Goal: Task Accomplishment & Management: Manage account settings

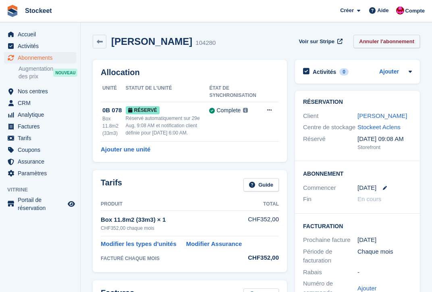
click at [386, 44] on link "Annuler l'abonnement" at bounding box center [387, 41] width 67 height 13
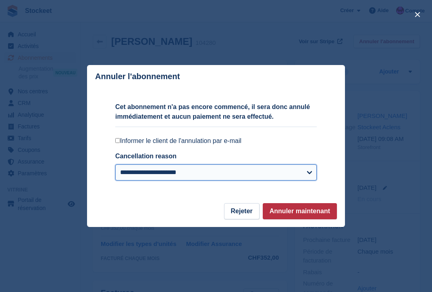
select select "**********"
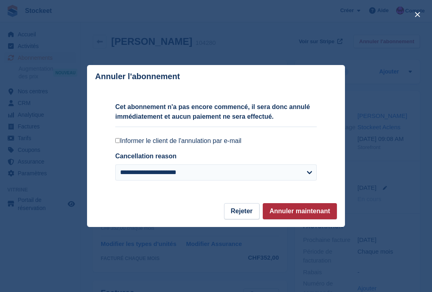
click at [303, 212] on button "Annuler maintenant" at bounding box center [300, 211] width 74 height 16
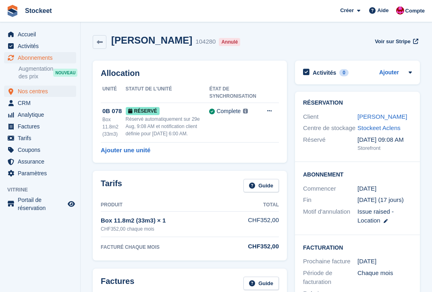
click at [31, 89] on span "Nos centres" at bounding box center [42, 91] width 48 height 11
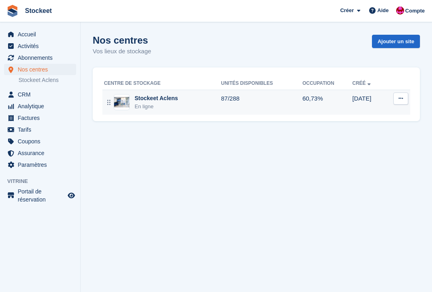
click at [189, 98] on div "Stockeet Aclens En ligne" at bounding box center [162, 102] width 117 height 17
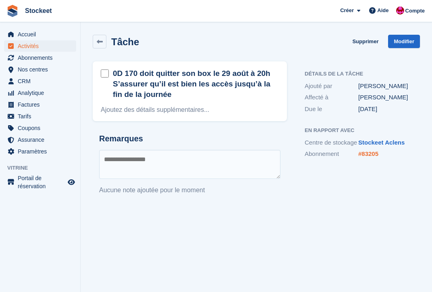
click at [368, 157] on link "#83205" at bounding box center [369, 153] width 20 height 7
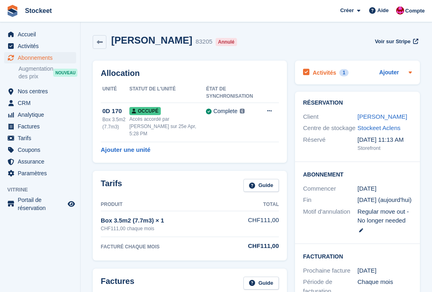
click at [323, 75] on h2 "Activités" at bounding box center [324, 72] width 23 height 7
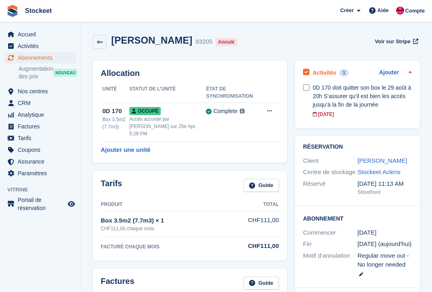
click at [323, 75] on h2 "Activités" at bounding box center [324, 72] width 23 height 7
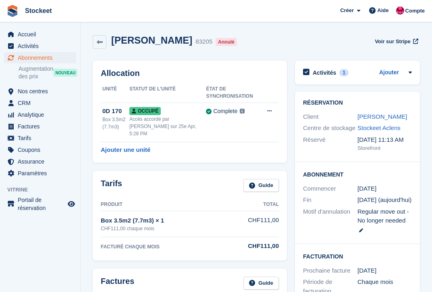
click at [27, 58] on span "Abonnements" at bounding box center [42, 57] width 48 height 11
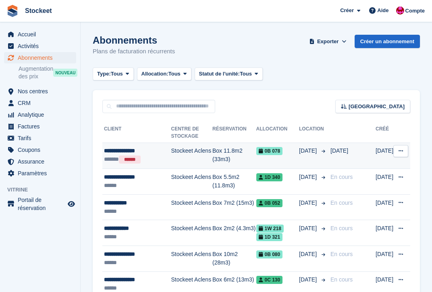
scroll to position [13, 0]
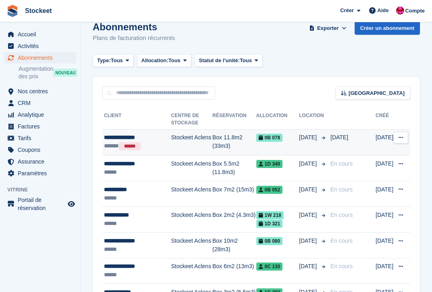
click at [193, 142] on td "Stockeet Aclens" at bounding box center [191, 142] width 41 height 26
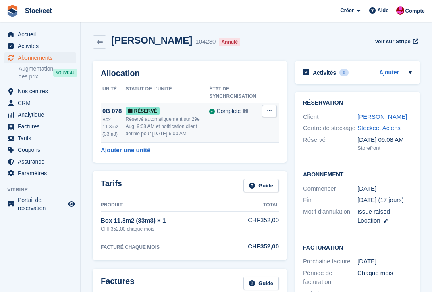
click at [270, 114] on button at bounding box center [269, 111] width 15 height 12
click at [239, 151] on p "Désallouer" at bounding box center [238, 151] width 70 height 10
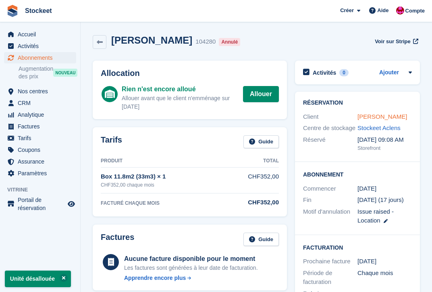
click at [385, 117] on link "[PERSON_NAME]" at bounding box center [383, 116] width 50 height 7
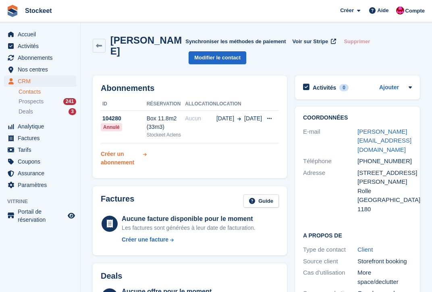
click at [105, 161] on div "Créer un abonnement" at bounding box center [121, 158] width 41 height 17
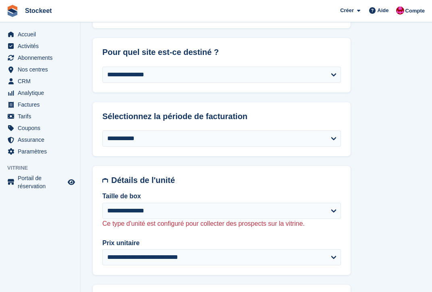
scroll to position [361, 0]
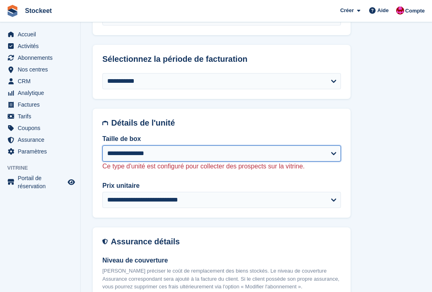
select select "****"
select select "******"
select select "**********"
select select "******"
select select "****"
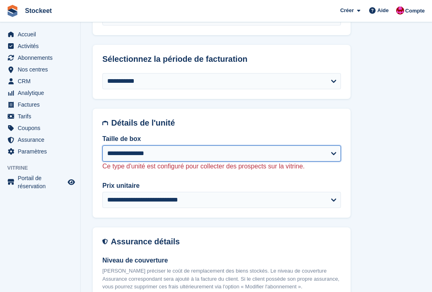
select select "*"
select select
select select "*****"
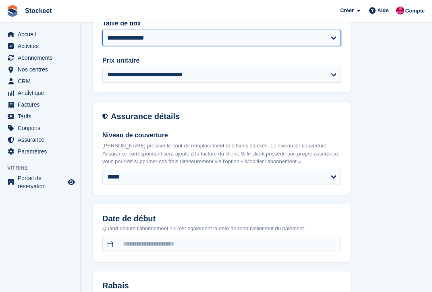
scroll to position [535, 0]
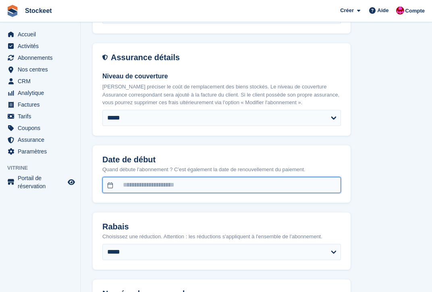
click at [175, 177] on input "text" at bounding box center [221, 185] width 239 height 16
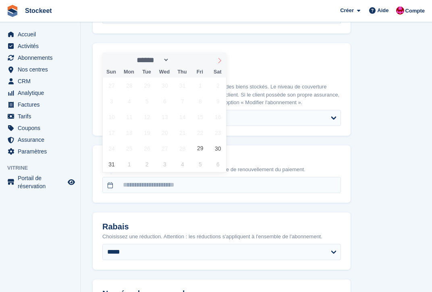
click at [219, 64] on span at bounding box center [220, 59] width 14 height 14
select select "*"
click at [129, 117] on span "15" at bounding box center [129, 117] width 16 height 16
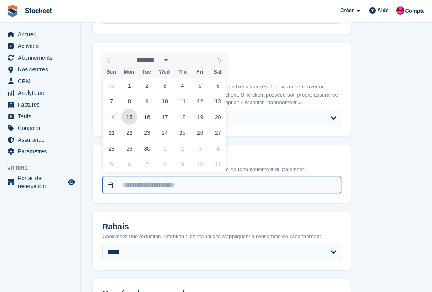
type input "**********"
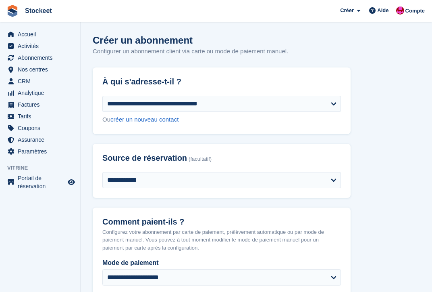
scroll to position [64, 0]
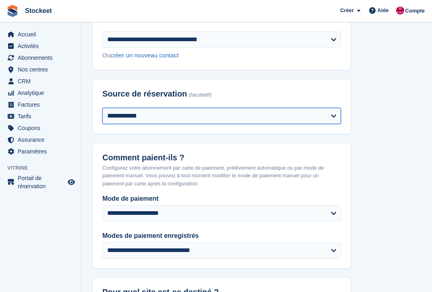
select select "*****"
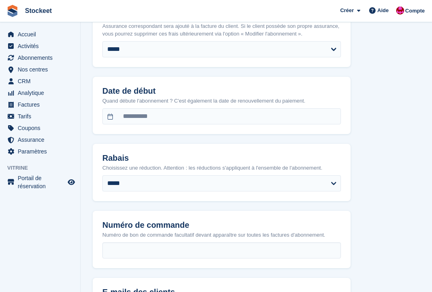
scroll to position [892, 0]
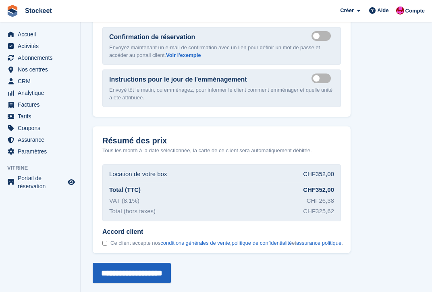
click at [171, 272] on input "**********" at bounding box center [132, 273] width 78 height 20
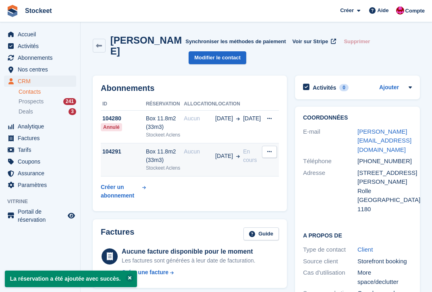
click at [184, 156] on div "Box 11.8m2 (33m3)" at bounding box center [165, 155] width 38 height 17
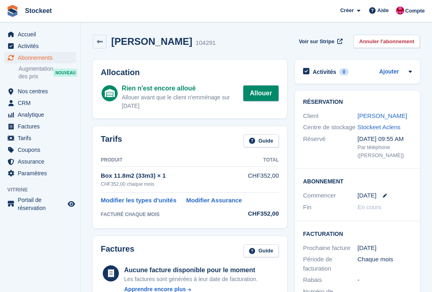
click at [273, 89] on link "Allouer" at bounding box center [261, 93] width 36 height 16
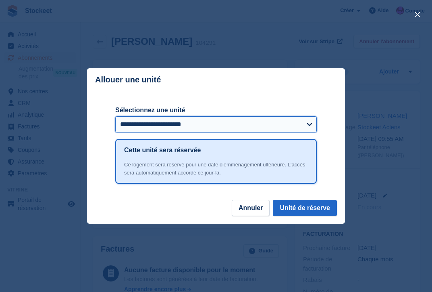
select select "*****"
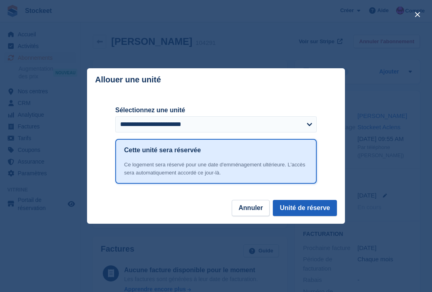
click at [301, 206] on button "Unité de réserve" at bounding box center [305, 208] width 64 height 16
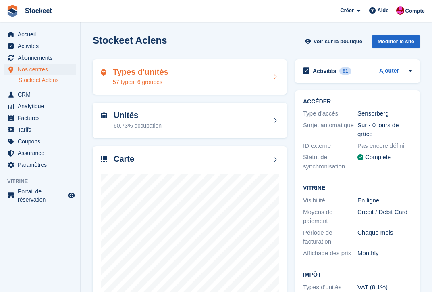
click at [183, 75] on div "Types d'unités 57 types, 6 groupes" at bounding box center [190, 76] width 178 height 19
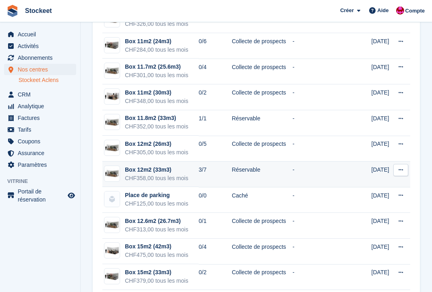
scroll to position [961, 0]
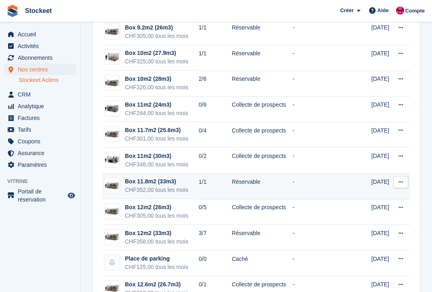
click at [141, 184] on div "Box 11.8m2 (33m3)" at bounding box center [156, 181] width 63 height 8
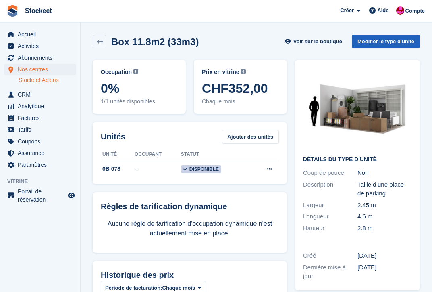
click at [391, 45] on link "Modifier le type d'unité" at bounding box center [386, 41] width 68 height 13
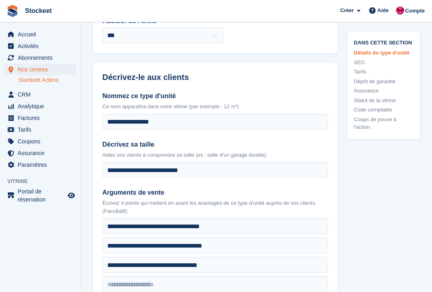
scroll to position [176, 0]
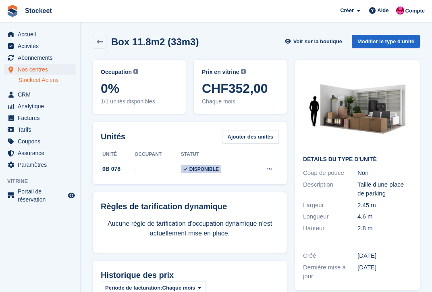
click at [33, 67] on span "Nos centres" at bounding box center [42, 69] width 48 height 11
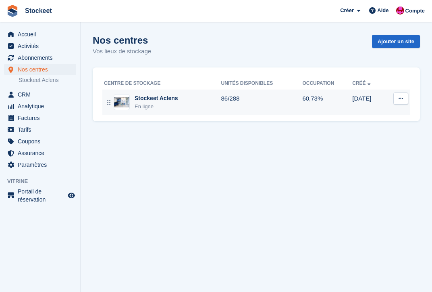
click at [147, 101] on div "Stockeet Aclens" at bounding box center [157, 98] width 44 height 8
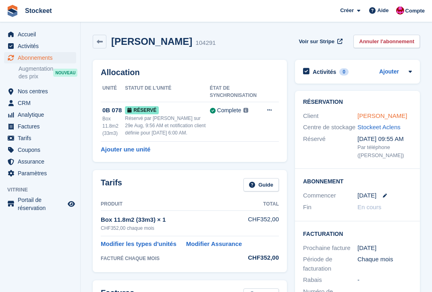
click at [391, 116] on link "Catherine Bates" at bounding box center [383, 115] width 50 height 7
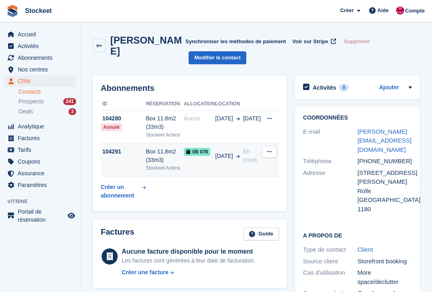
click at [167, 164] on div "Stockeet Aclens" at bounding box center [165, 167] width 38 height 7
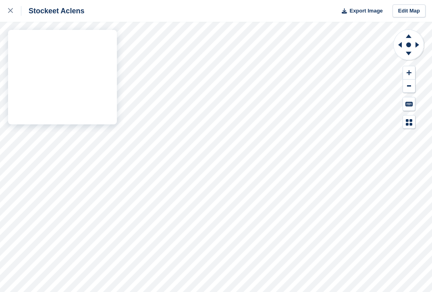
click at [62, 44] on div "Stockeet Aclens Export Image Edit Map" at bounding box center [216, 146] width 432 height 292
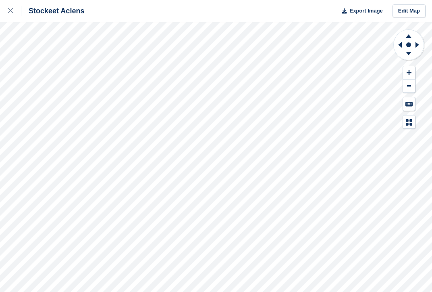
click at [69, 44] on div "Stockeet Aclens Export Image Edit Map" at bounding box center [216, 146] width 432 height 292
click at [76, 43] on div "Stockeet Aclens Export Image Edit Map" at bounding box center [216, 146] width 432 height 292
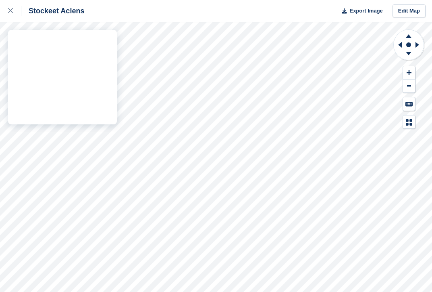
click at [82, 41] on div "Stockeet Aclens Export Image Edit Map" at bounding box center [216, 146] width 432 height 292
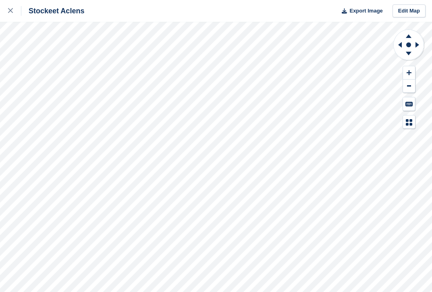
click at [63, 43] on div "Stockeet Aclens Export Image Edit Map" at bounding box center [216, 146] width 432 height 292
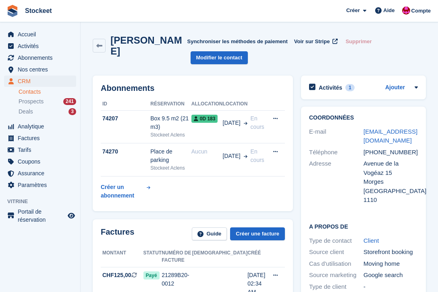
click at [55, 228] on aside "Accueil Activités Abonnements Abonnements Abonnements Augmentation des prix NOU…" at bounding box center [40, 147] width 80 height 251
click at [69, 71] on link "Nos centres" at bounding box center [40, 69] width 72 height 11
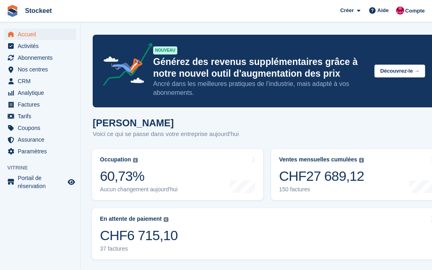
scroll to position [164, 0]
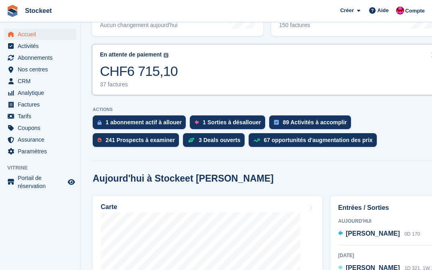
click at [193, 84] on link "En attente de paiement Le solde total impayé sur toutes les factures ouvertes. …" at bounding box center [267, 69] width 351 height 51
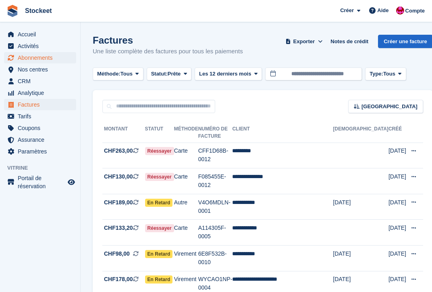
click at [29, 57] on span "Abonnements" at bounding box center [42, 57] width 48 height 11
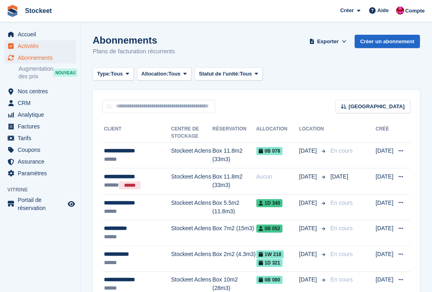
click at [28, 44] on span "Activités" at bounding box center [42, 45] width 48 height 11
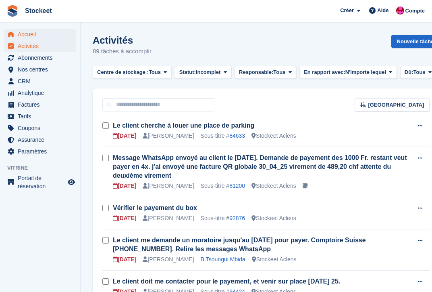
click at [37, 35] on span "Accueil" at bounding box center [42, 34] width 48 height 11
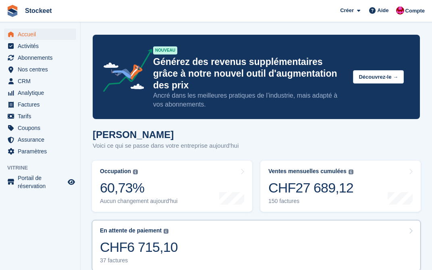
click at [192, 232] on link "En attente de paiement Le solde total impayé sur toutes les factures ouvertes. …" at bounding box center [256, 245] width 329 height 51
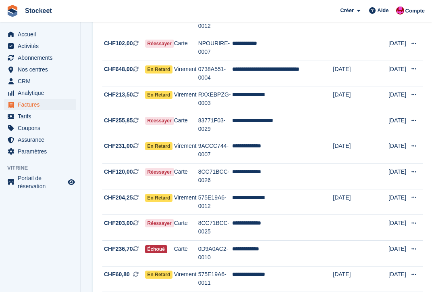
scroll to position [534, 0]
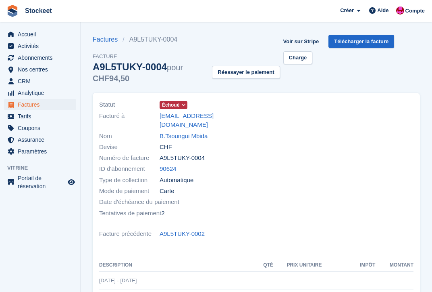
click at [187, 105] on span at bounding box center [184, 105] width 6 height 6
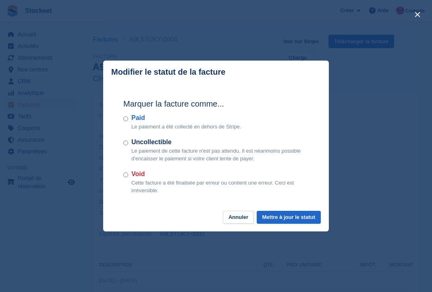
click at [380, 146] on div "close" at bounding box center [216, 146] width 432 height 292
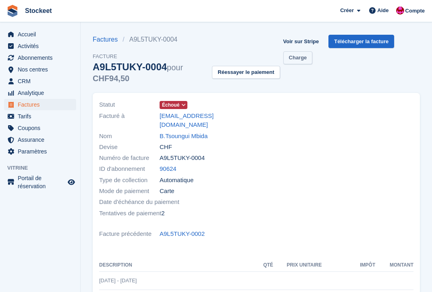
click at [306, 58] on link "Charge" at bounding box center [298, 57] width 29 height 13
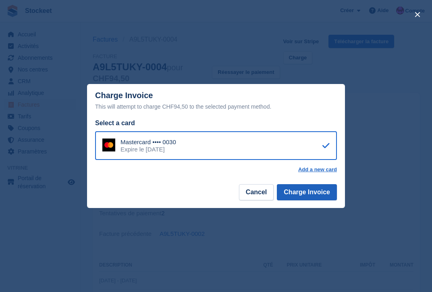
click at [322, 194] on button "Charge Invoice" at bounding box center [307, 192] width 60 height 16
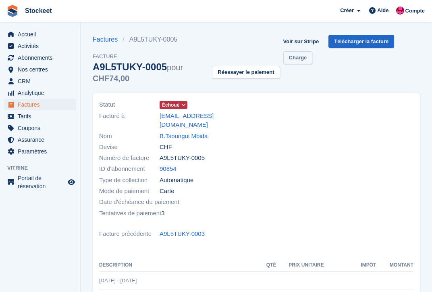
click at [302, 61] on link "Charge" at bounding box center [298, 57] width 29 height 13
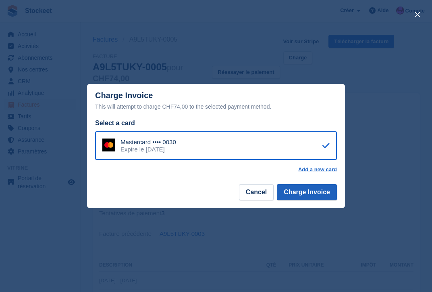
click at [313, 194] on button "Charge Invoice" at bounding box center [307, 192] width 60 height 16
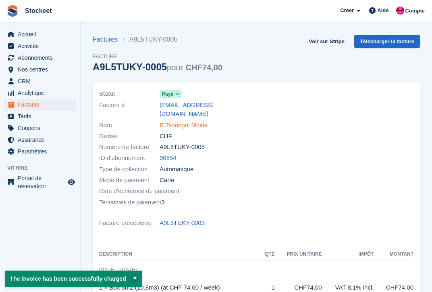
click at [186, 121] on link "B.Tsoungui Mbida" at bounding box center [184, 125] width 48 height 9
click at [42, 43] on span "Activités" at bounding box center [42, 45] width 48 height 11
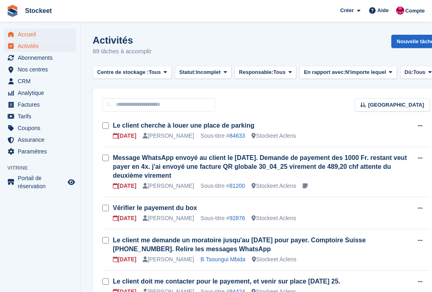
click at [32, 35] on span "Accueil" at bounding box center [42, 34] width 48 height 11
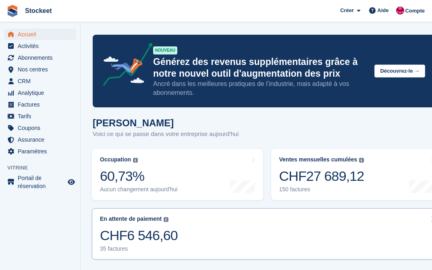
scroll to position [64, 0]
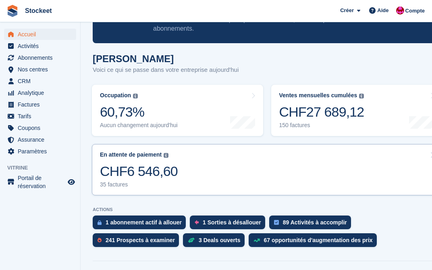
click at [219, 176] on link "En attente de paiement Le solde total impayé sur toutes les factures ouvertes. …" at bounding box center [267, 169] width 351 height 51
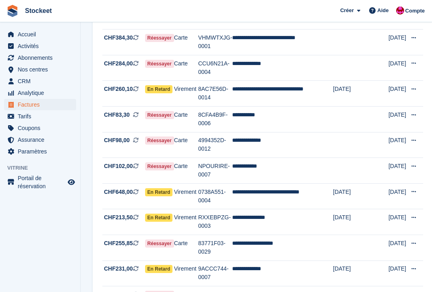
scroll to position [499, 0]
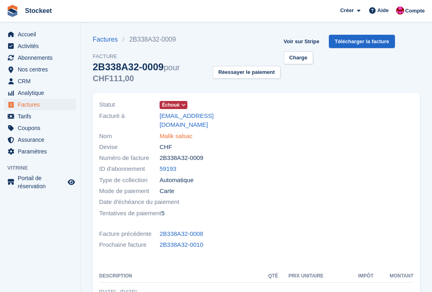
click at [180, 132] on link "Malik salsac" at bounding box center [176, 136] width 33 height 9
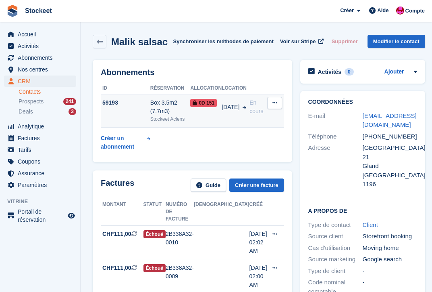
click at [227, 111] on span "[DATE]" at bounding box center [231, 107] width 18 height 8
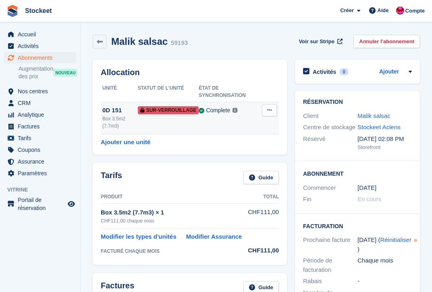
click at [208, 122] on td "Complete Dernière synchronisation à 29 Aug, 9:55 AM Apprendre encore plus →" at bounding box center [230, 118] width 63 height 32
click at [125, 125] on div "Box 3.5m2 (7.7m3)" at bounding box center [119, 122] width 35 height 15
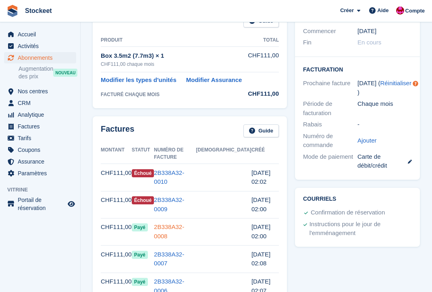
scroll to position [158, 0]
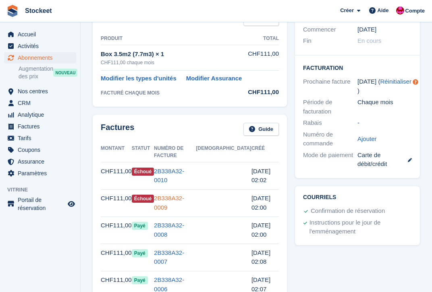
click at [184, 194] on link "2B338A32-0009" at bounding box center [169, 202] width 30 height 16
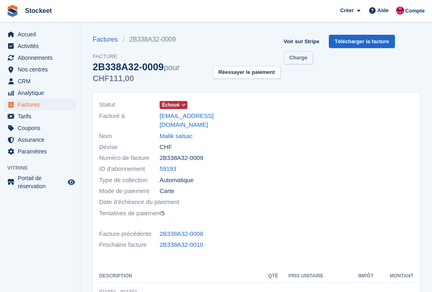
click at [295, 60] on link "Charge" at bounding box center [298, 57] width 29 height 13
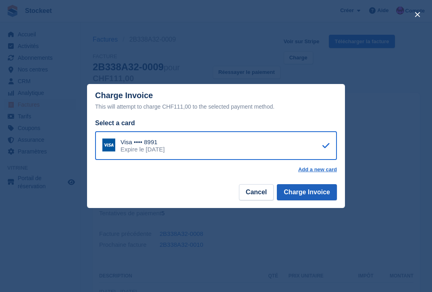
click at [311, 193] on button "Charge Invoice" at bounding box center [307, 192] width 60 height 16
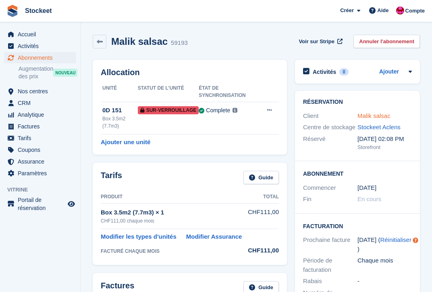
click at [376, 113] on link "Malik salsac" at bounding box center [374, 115] width 33 height 7
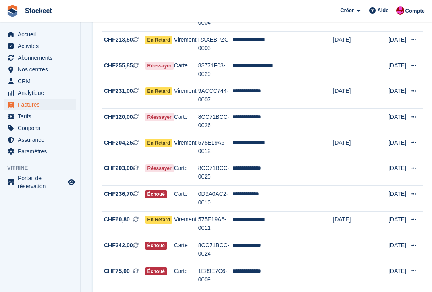
scroll to position [434, 0]
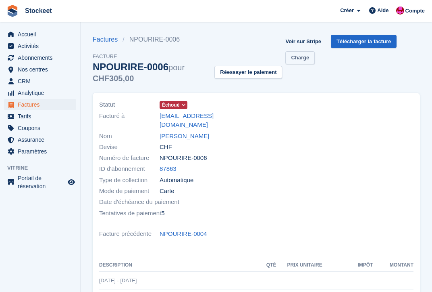
click at [307, 56] on link "Charge" at bounding box center [300, 57] width 29 height 13
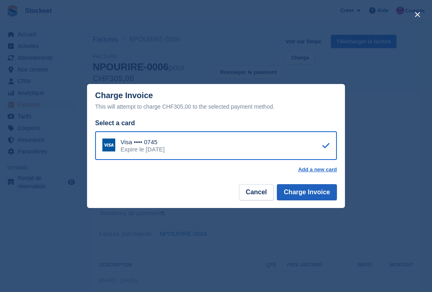
click at [321, 196] on button "Charge Invoice" at bounding box center [307, 192] width 60 height 16
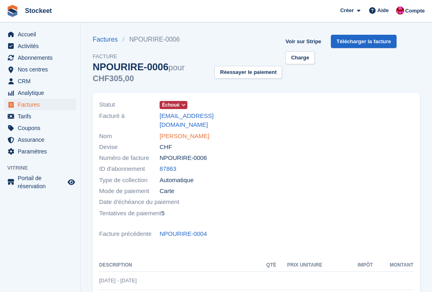
click at [187, 132] on link "[PERSON_NAME]" at bounding box center [185, 136] width 50 height 9
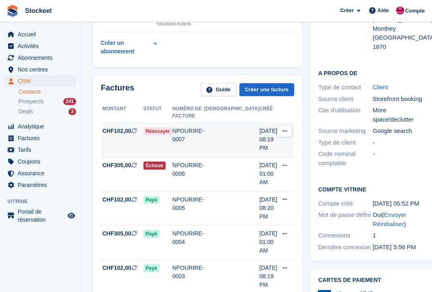
scroll to position [211, 0]
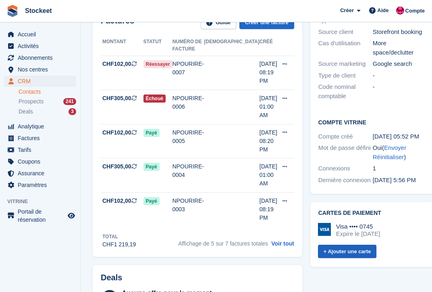
click at [334, 258] on link "+ Ajouter une carte" at bounding box center [347, 250] width 59 height 13
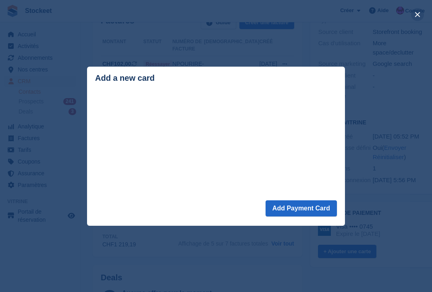
click at [414, 19] on button "close" at bounding box center [417, 14] width 13 height 13
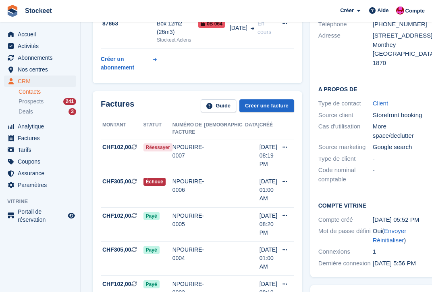
scroll to position [275, 0]
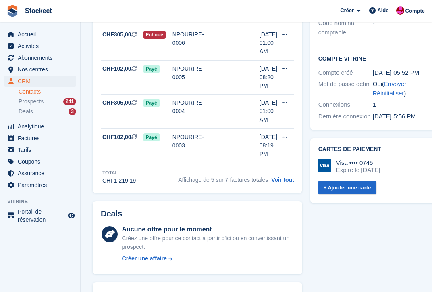
drag, startPoint x: 382, startPoint y: 170, endPoint x: 307, endPoint y: 169, distance: 75.8
click at [318, 169] on div "Visa •••• 0745 Expire le March 2026" at bounding box center [372, 166] width 109 height 15
click at [386, 159] on div "Visa •••• 0745 Expire le March 2026 + Ajouter une carte" at bounding box center [372, 173] width 111 height 42
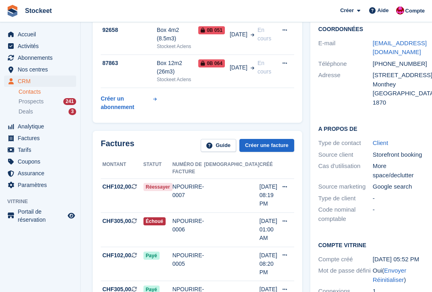
scroll to position [22, 0]
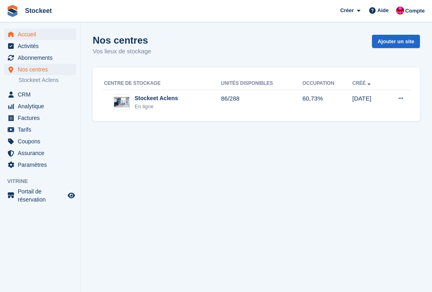
click at [31, 37] on span "Accueil" at bounding box center [42, 34] width 48 height 11
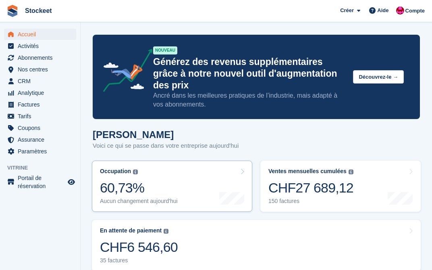
scroll to position [63, 0]
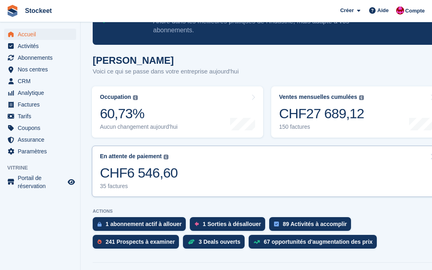
click at [217, 180] on link "En attente de paiement Le solde total impayé sur toutes les factures ouvertes. …" at bounding box center [267, 171] width 351 height 51
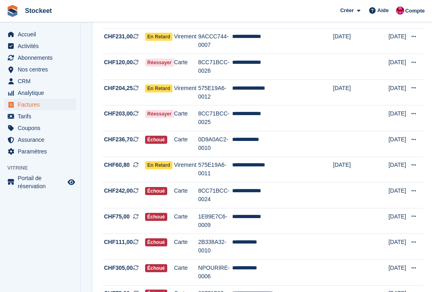
scroll to position [351, 0]
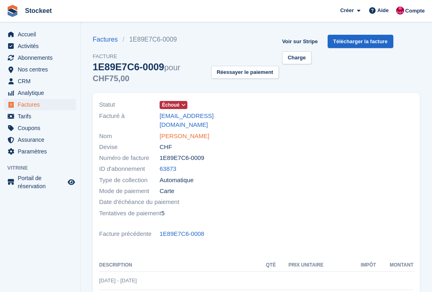
click at [178, 132] on link "Arthur Marquis" at bounding box center [185, 136] width 50 height 9
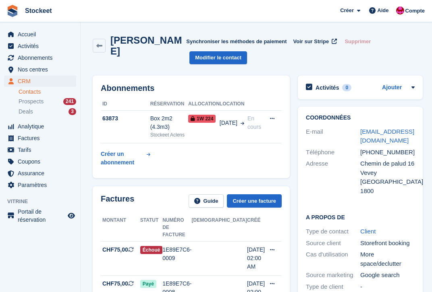
scroll to position [160, 0]
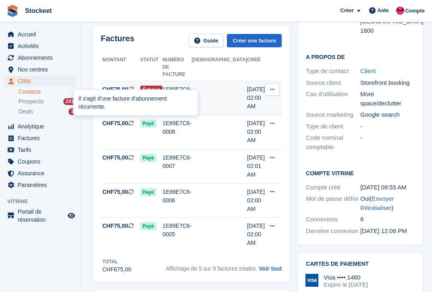
click at [134, 86] on icon at bounding box center [131, 89] width 6 height 6
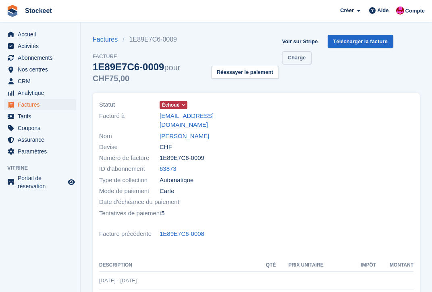
click at [306, 57] on link "Charge" at bounding box center [296, 57] width 29 height 13
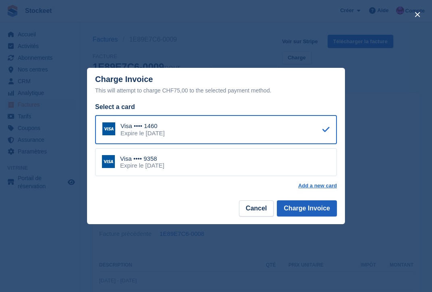
click at [296, 208] on button "Charge Invoice" at bounding box center [307, 208] width 60 height 16
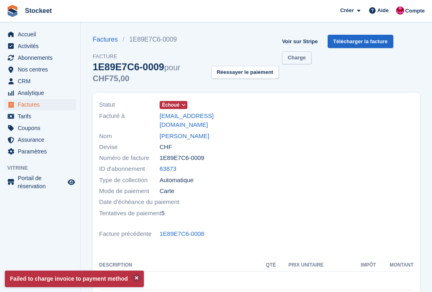
click at [306, 59] on link "Charge" at bounding box center [296, 57] width 29 height 13
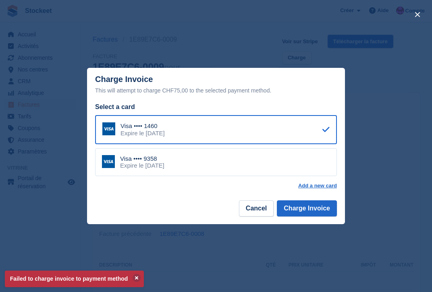
click at [380, 182] on div "close" at bounding box center [216, 146] width 432 height 292
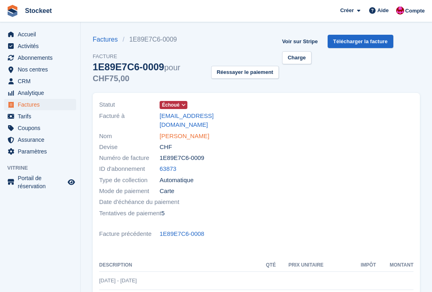
click at [184, 132] on link "Arthur Marquis" at bounding box center [185, 136] width 50 height 9
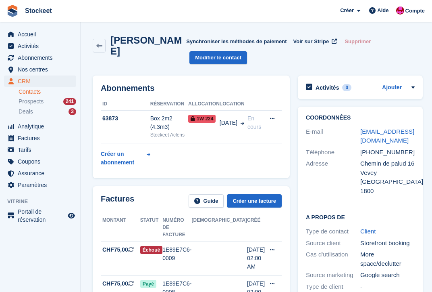
scroll to position [73, 0]
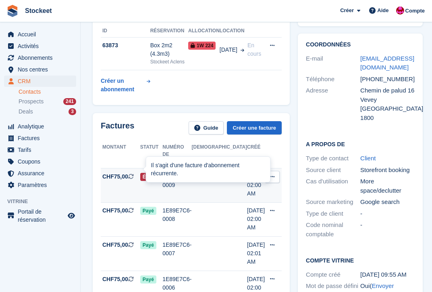
click at [130, 173] on icon at bounding box center [131, 176] width 6 height 6
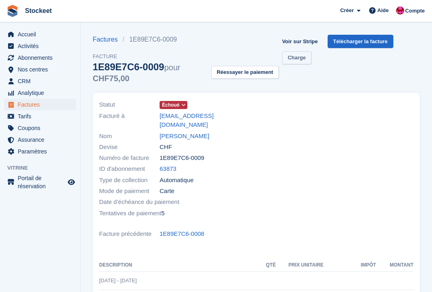
click at [309, 58] on link "Charge" at bounding box center [296, 57] width 29 height 13
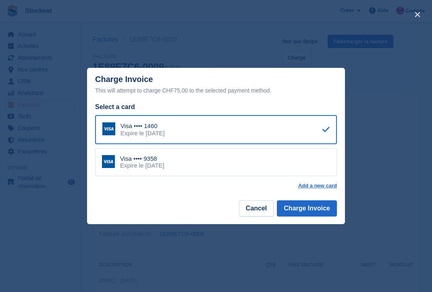
click at [192, 161] on div "Visa •••• 9358 Expire le June 2027" at bounding box center [216, 162] width 242 height 28
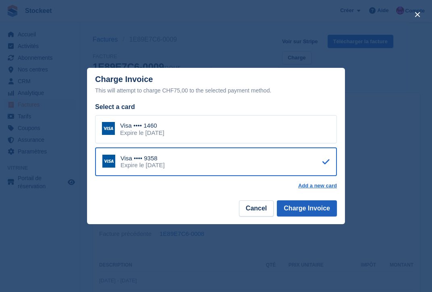
click at [322, 210] on button "Charge Invoice" at bounding box center [307, 208] width 60 height 16
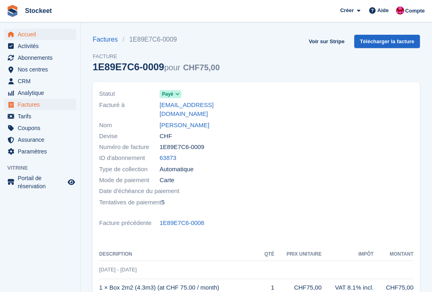
click at [31, 35] on span "Accueil" at bounding box center [42, 34] width 48 height 11
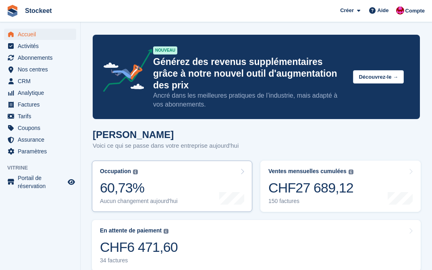
scroll to position [59, 0]
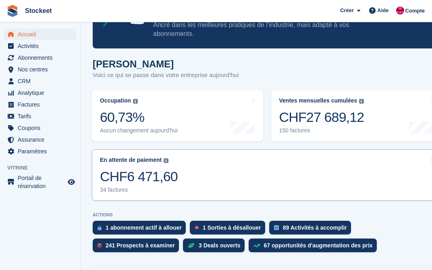
click at [211, 180] on link "En attente de paiement Le solde total impayé sur toutes les factures ouvertes. …" at bounding box center [267, 174] width 351 height 51
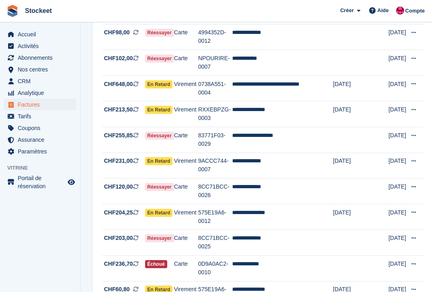
scroll to position [363, 0]
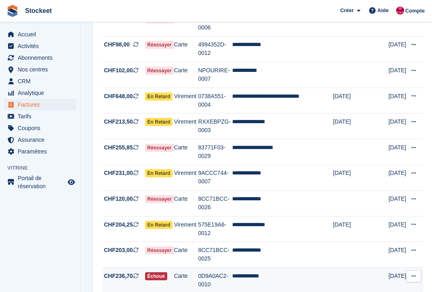
click at [270, 267] on td "**********" at bounding box center [282, 280] width 101 height 26
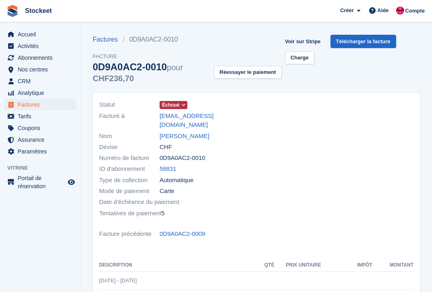
scroll to position [2, 0]
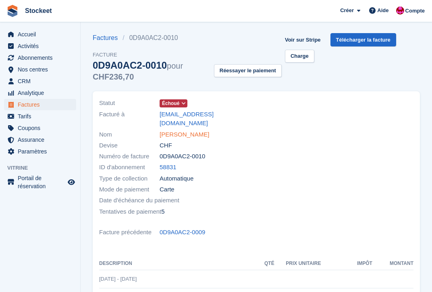
click at [186, 130] on link "Laurent Beker" at bounding box center [185, 134] width 50 height 9
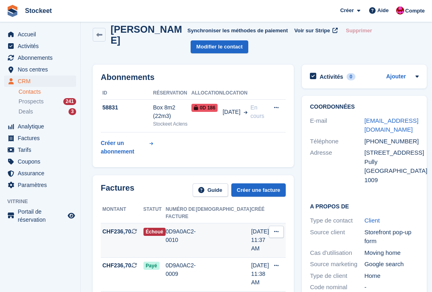
scroll to position [47, 0]
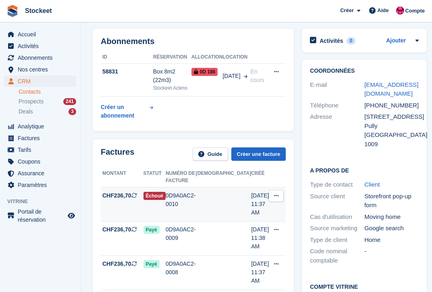
click at [180, 197] on div "0D9A0AC2-0010" at bounding box center [181, 199] width 30 height 17
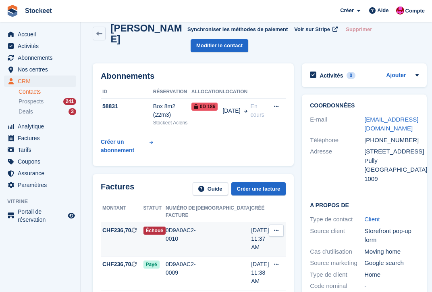
scroll to position [14, 0]
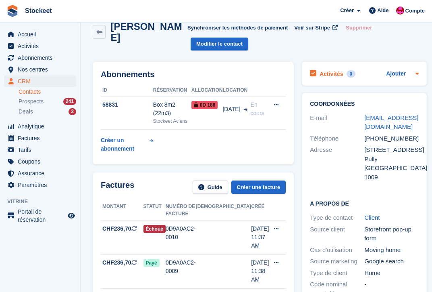
click at [332, 75] on h2 "Activités" at bounding box center [331, 73] width 23 height 7
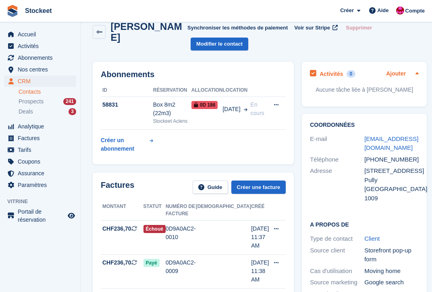
click at [397, 74] on link "Ajouter" at bounding box center [396, 73] width 20 height 9
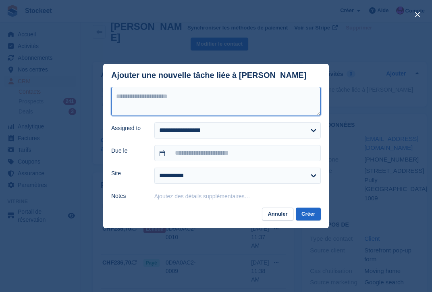
click at [227, 96] on textarea at bounding box center [216, 101] width 210 height 29
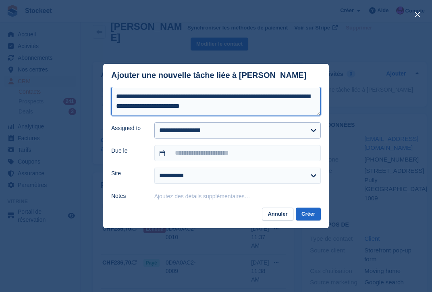
type textarea "**********"
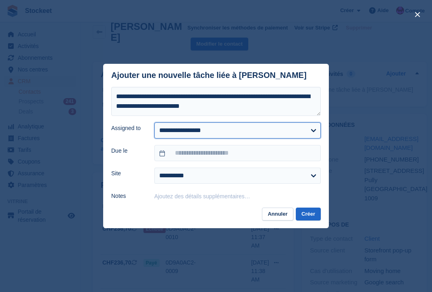
select select "****"
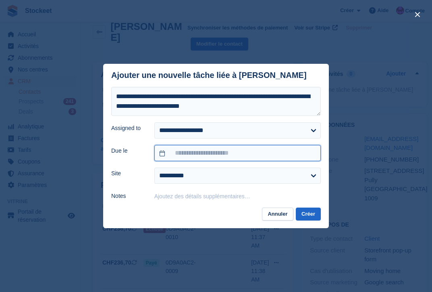
click at [206, 156] on input "text" at bounding box center [237, 153] width 167 height 16
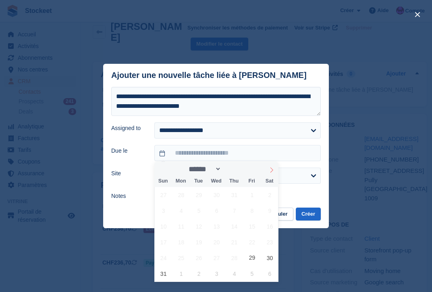
click at [273, 171] on icon at bounding box center [272, 170] width 6 height 6
select select "*"
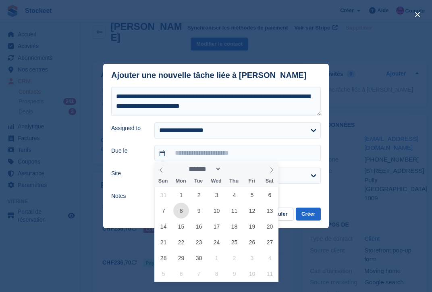
click at [180, 206] on span "8" at bounding box center [181, 211] width 16 height 16
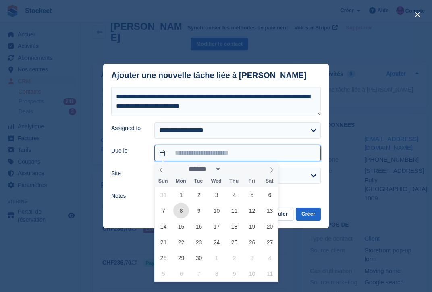
type input "**********"
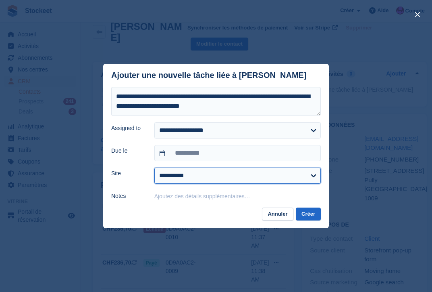
select select "****"
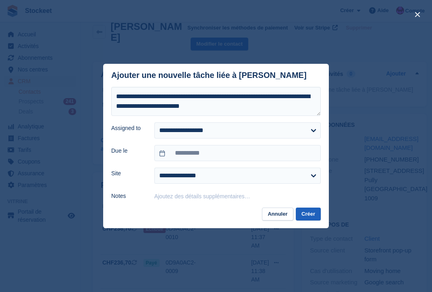
click at [306, 213] on button "Créer" at bounding box center [308, 213] width 25 height 13
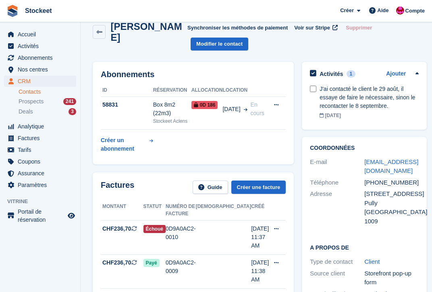
scroll to position [12, 0]
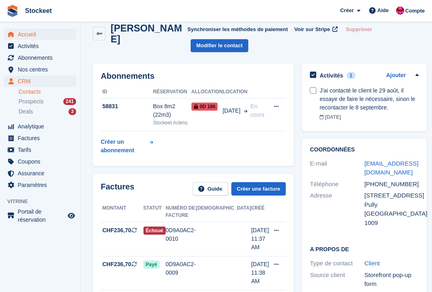
click at [28, 30] on span "Accueil" at bounding box center [42, 34] width 48 height 11
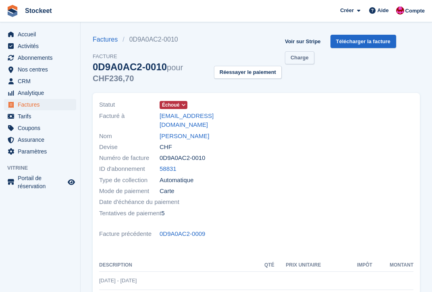
click at [308, 59] on link "Charge" at bounding box center [299, 57] width 29 height 13
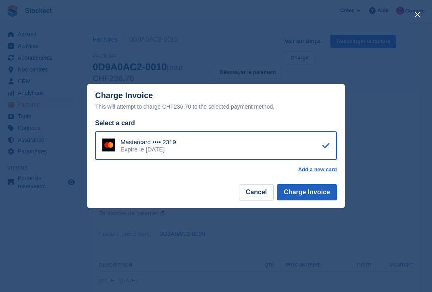
click at [321, 192] on button "Charge Invoice" at bounding box center [307, 192] width 60 height 16
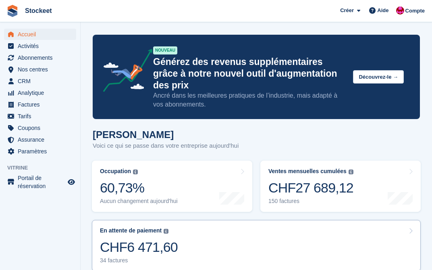
click at [226, 240] on link "En attente de paiement Le solde total impayé sur toutes les factures ouvertes. …" at bounding box center [256, 245] width 329 height 51
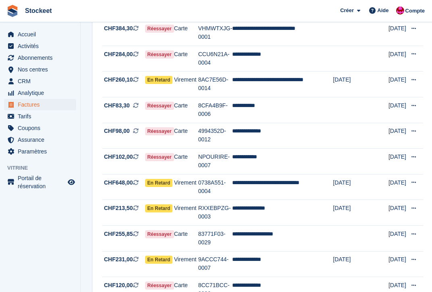
scroll to position [447, 0]
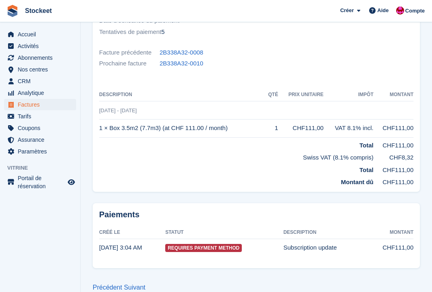
scroll to position [12, 0]
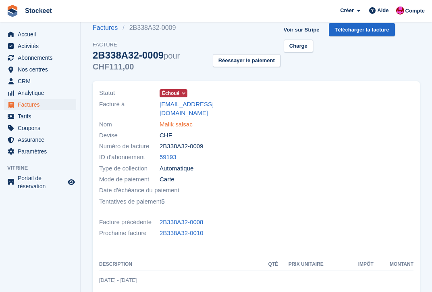
click at [188, 120] on link "Malik salsac" at bounding box center [176, 124] width 33 height 9
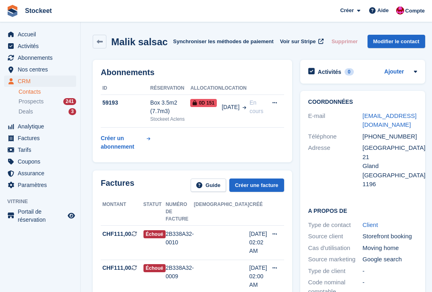
scroll to position [15, 0]
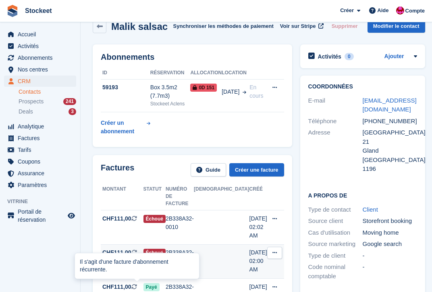
click at [133, 254] on icon at bounding box center [135, 252] width 6 height 6
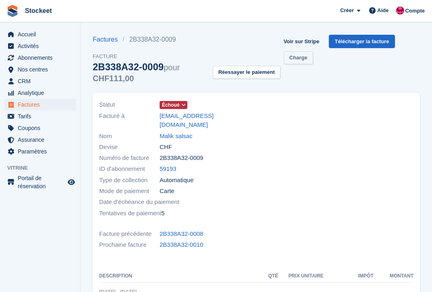
click at [294, 62] on link "Charge" at bounding box center [298, 57] width 29 height 13
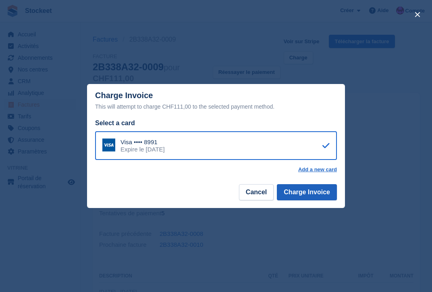
click at [320, 196] on button "Charge Invoice" at bounding box center [307, 192] width 60 height 16
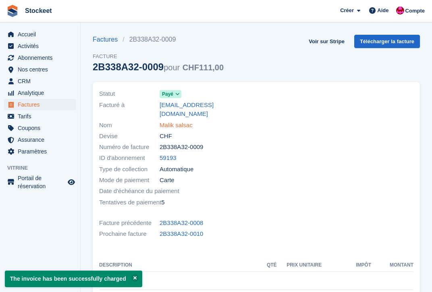
click at [180, 121] on link "Malik salsac" at bounding box center [176, 125] width 33 height 9
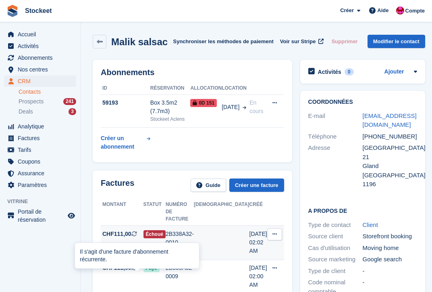
click at [133, 236] on icon at bounding box center [135, 234] width 6 height 6
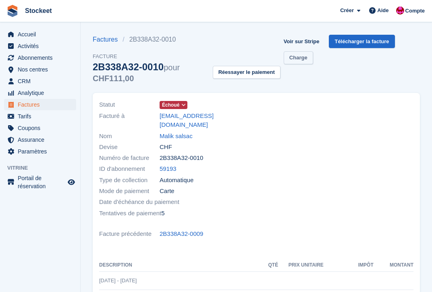
click at [290, 61] on link "Charge" at bounding box center [298, 57] width 29 height 13
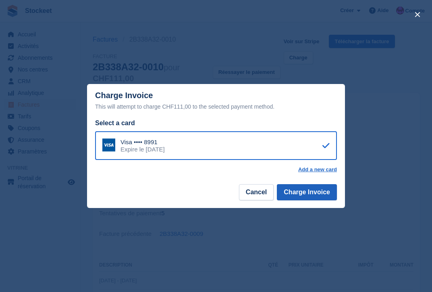
click at [312, 186] on button "Charge Invoice" at bounding box center [307, 192] width 60 height 16
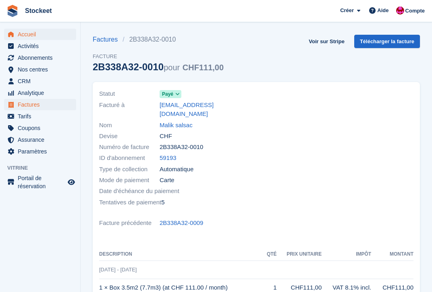
click at [41, 31] on span "Accueil" at bounding box center [42, 34] width 48 height 11
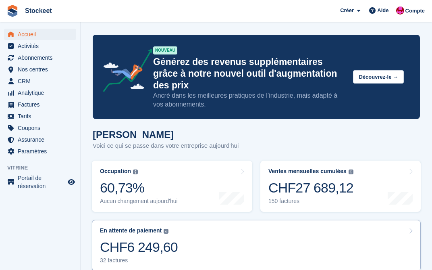
scroll to position [95, 0]
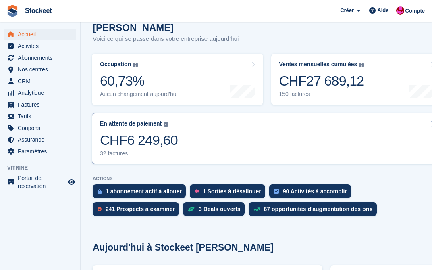
click at [227, 150] on link "En attente de paiement Le solde total impayé sur toutes les factures ouvertes. …" at bounding box center [267, 138] width 351 height 51
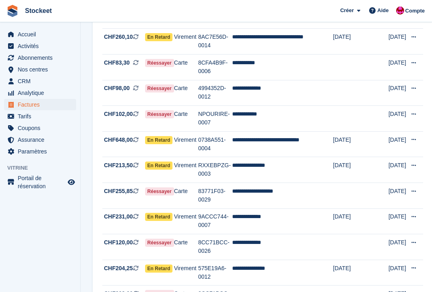
scroll to position [446, 0]
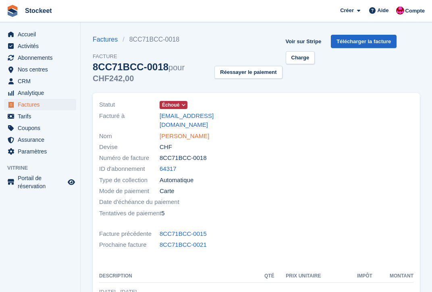
click at [188, 132] on link "[PERSON_NAME]" at bounding box center [185, 136] width 50 height 9
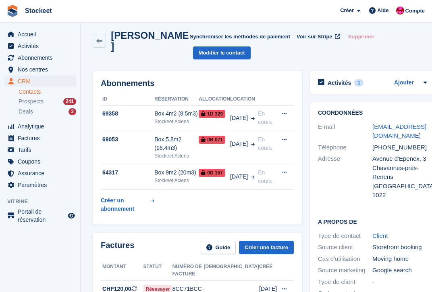
scroll to position [8, 0]
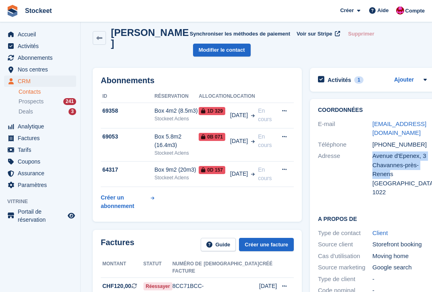
drag, startPoint x: 356, startPoint y: 158, endPoint x: 374, endPoint y: 168, distance: 20.8
click at [374, 168] on div "Adresse Avenue d'Epenex, 3 Chavannes-près-Renens Schweiz 1022" at bounding box center [372, 174] width 109 height 48
click at [416, 198] on div "Coordonnées E-mail juangilbox75@gmail.com Téléphone +41794028259 Adresse Avenue…" at bounding box center [372, 152] width 125 height 107
drag, startPoint x: 378, startPoint y: 173, endPoint x: 359, endPoint y: 153, distance: 27.7
click at [373, 153] on div "Avenue d'Epenex, 3 Chavannes-près-Renens Schweiz 1022" at bounding box center [400, 174] width 54 height 46
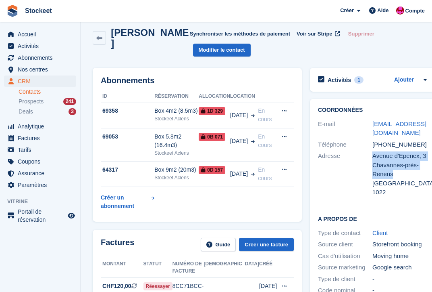
copy div "Avenue d'Epenex, 3 Chavannes-près-Renens"
drag, startPoint x: 160, startPoint y: 46, endPoint x: 112, endPoint y: 32, distance: 49.9
click at [112, 32] on h2 "Juan Hernandez" at bounding box center [150, 38] width 79 height 22
copy h2 "Juan Hernandez"
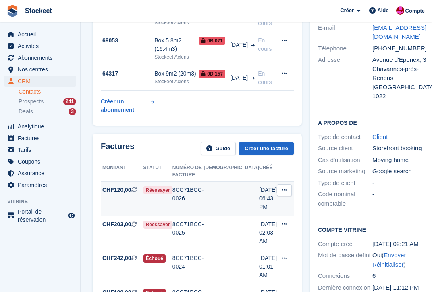
scroll to position [171, 0]
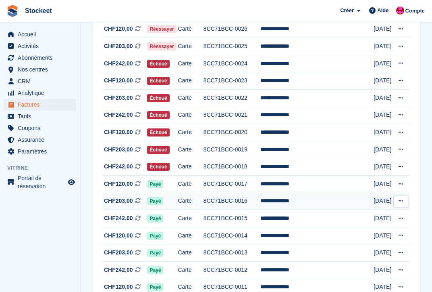
scroll to position [25, 0]
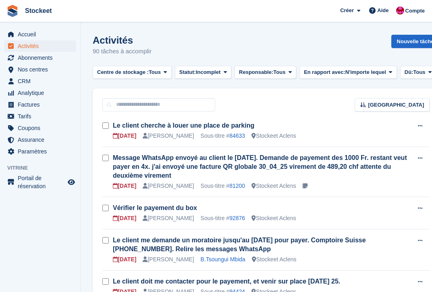
scroll to position [29, 0]
